Goal: Transaction & Acquisition: Purchase product/service

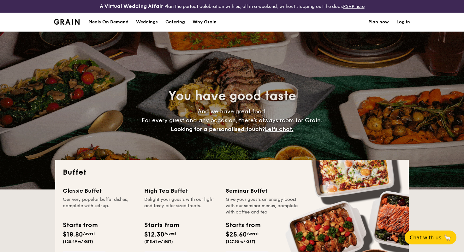
select select
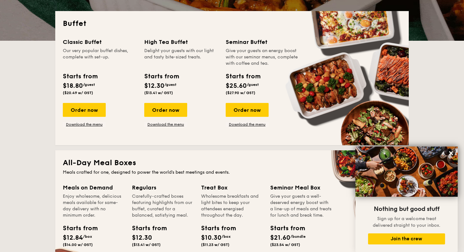
scroll to position [161, 0]
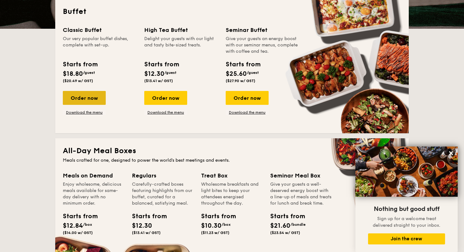
click at [80, 97] on div "Order now" at bounding box center [84, 98] width 43 height 14
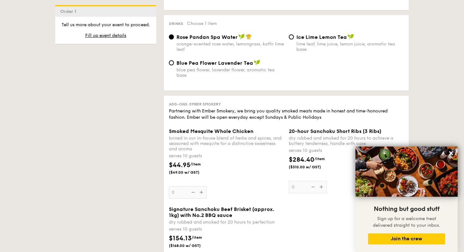
scroll to position [659, 0]
click at [298, 41] on div "lime leaf, lime juice, lemon juice, aromatic tea base" at bounding box center [349, 46] width 107 height 11
click at [294, 39] on input "Ice Lime Lemon Tea lime leaf, lime juice, lemon juice, aromatic tea base" at bounding box center [291, 36] width 5 height 5
radio input "true"
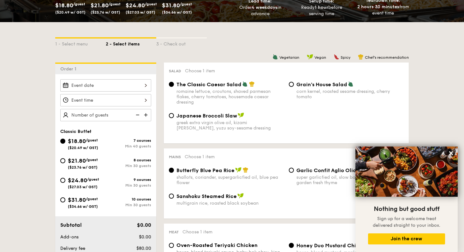
scroll to position [128, 0]
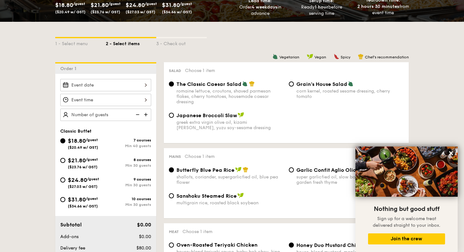
click at [173, 118] on div "Japanese Broccoli Slaw greek extra virgin olive oil, kizami [PERSON_NAME], yuzu…" at bounding box center [226, 121] width 120 height 18
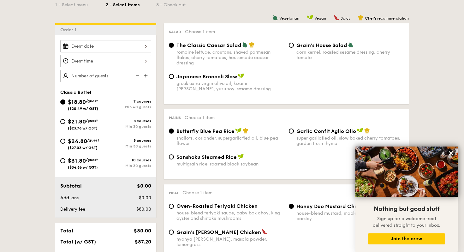
scroll to position [191, 0]
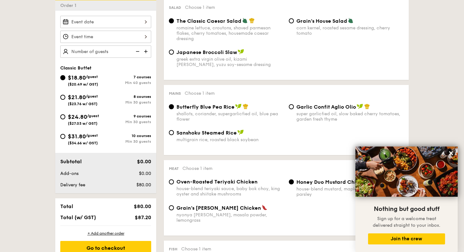
click at [202, 55] on span "Japanese Broccoli Slaw" at bounding box center [206, 52] width 61 height 6
click at [174, 55] on input "Japanese Broccoli Slaw greek extra virgin olive oil, kizami [PERSON_NAME], yuzu…" at bounding box center [171, 52] width 5 height 5
radio input "true"
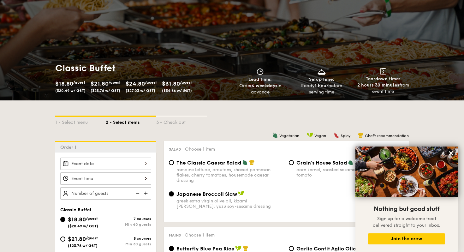
scroll to position [0, 0]
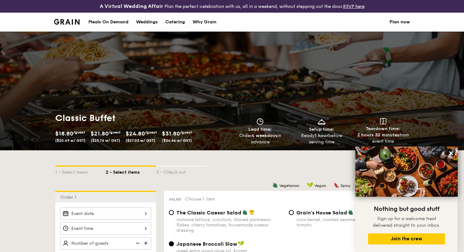
click at [177, 23] on div "Catering" at bounding box center [175, 22] width 20 height 19
select select
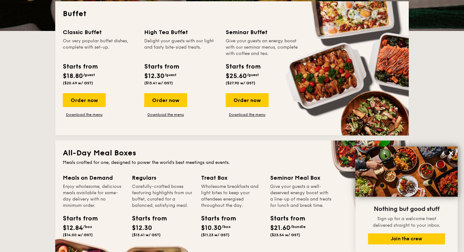
scroll to position [151, 0]
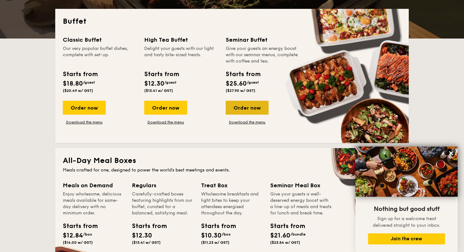
click at [229, 108] on div "Order now" at bounding box center [246, 108] width 43 height 14
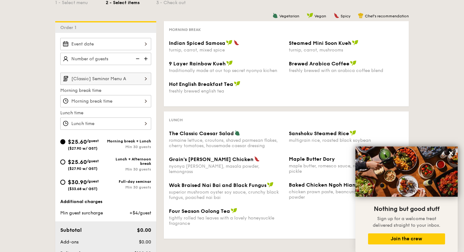
scroll to position [217, 0]
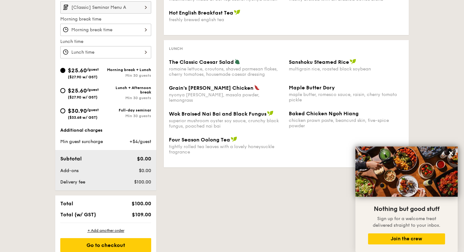
click at [96, 95] on span "($27.90 w/ GST)" at bounding box center [83, 97] width 30 height 4
click at [65, 93] on input "$25.60 /guest ($27.90 w/ GST) Lunch + Afternoon break Min 30 guests" at bounding box center [62, 90] width 5 height 5
radio input "true"
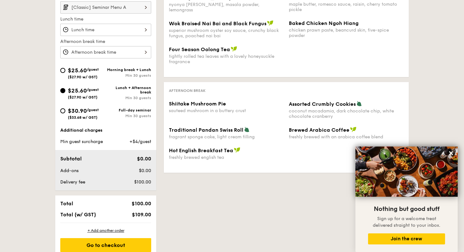
click at [96, 73] on div "$25.60 /guest ($27.90 w/ GST)" at bounding box center [83, 72] width 31 height 13
click at [65, 73] on input "$25.60 /guest ($27.90 w/ GST) Morning break + Lunch Min 30 guests" at bounding box center [62, 70] width 5 height 5
radio input "true"
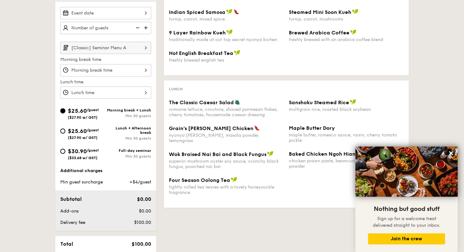
scroll to position [176, 0]
click at [144, 29] on img at bounding box center [146, 28] width 9 height 12
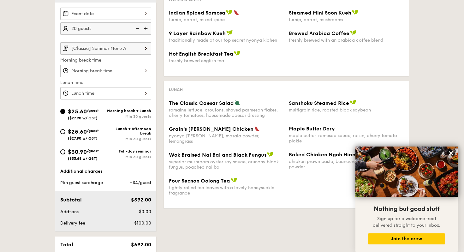
click at [144, 29] on img at bounding box center [146, 28] width 9 height 12
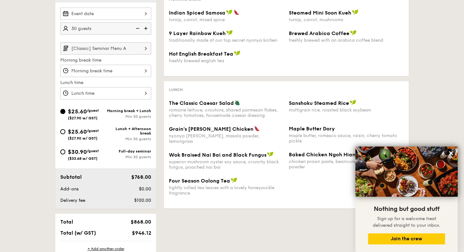
click at [144, 29] on img at bounding box center [146, 28] width 9 height 12
click at [145, 29] on img at bounding box center [146, 28] width 9 height 12
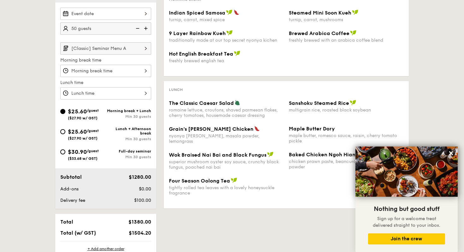
type input "55 guests"
select select
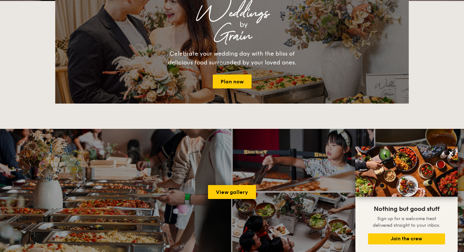
scroll to position [163, 0]
